Goal: Information Seeking & Learning: Learn about a topic

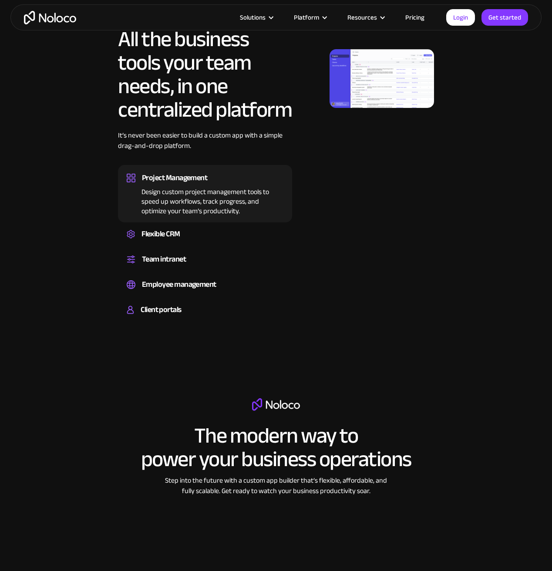
click at [345, 67] on img at bounding box center [382, 78] width 104 height 59
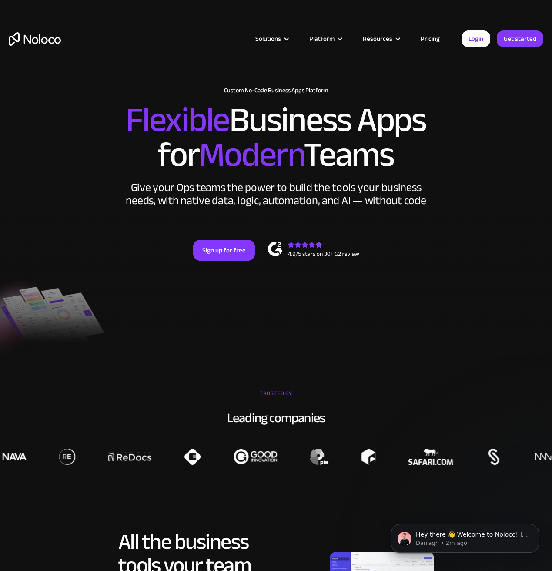
click at [426, 36] on link "Pricing" at bounding box center [430, 38] width 41 height 11
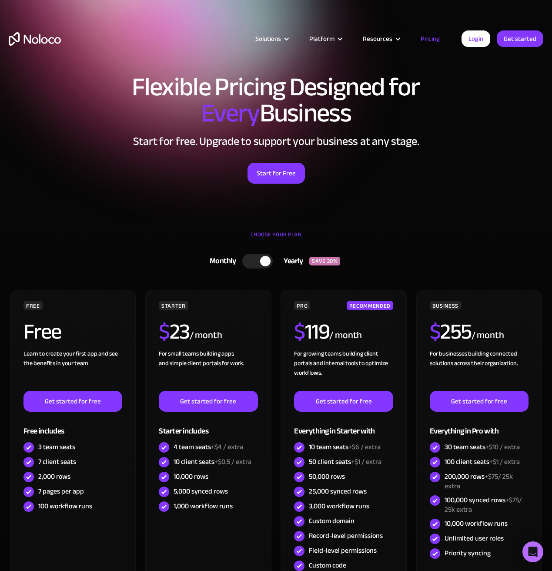
click at [266, 263] on div at bounding box center [265, 261] width 10 height 10
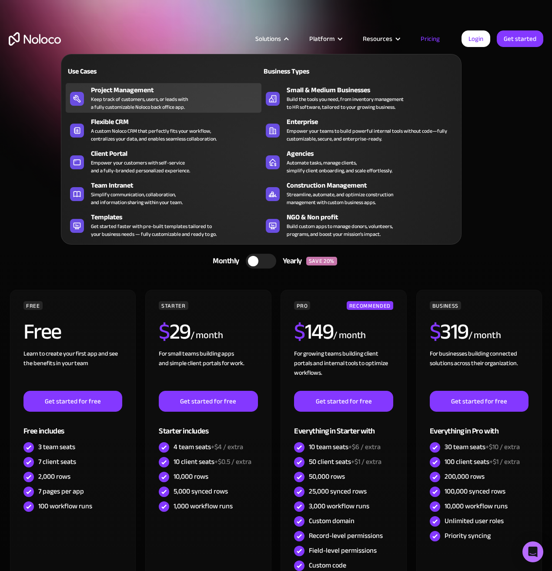
click at [223, 87] on div "Project Management" at bounding box center [178, 90] width 174 height 10
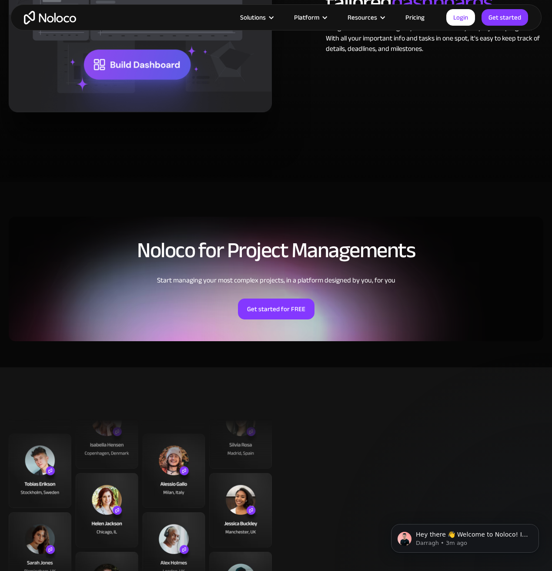
scroll to position [1742, 0]
